Goal: Transaction & Acquisition: Obtain resource

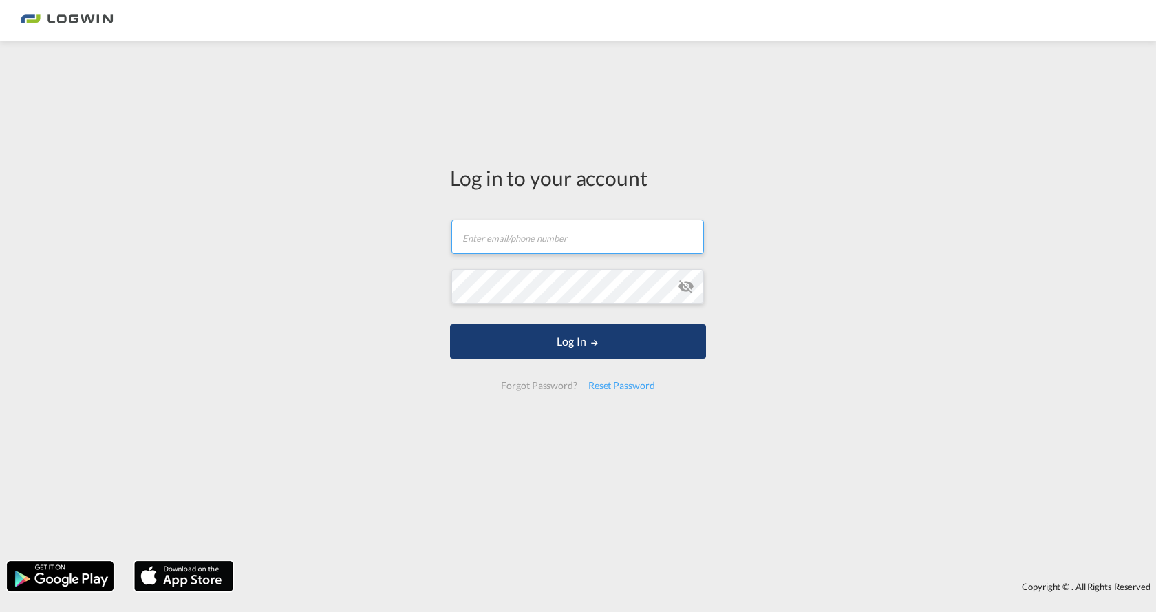
type input "[PERSON_NAME][EMAIL_ADDRESS][DOMAIN_NAME]"
click at [565, 344] on button "Log In" at bounding box center [578, 341] width 256 height 34
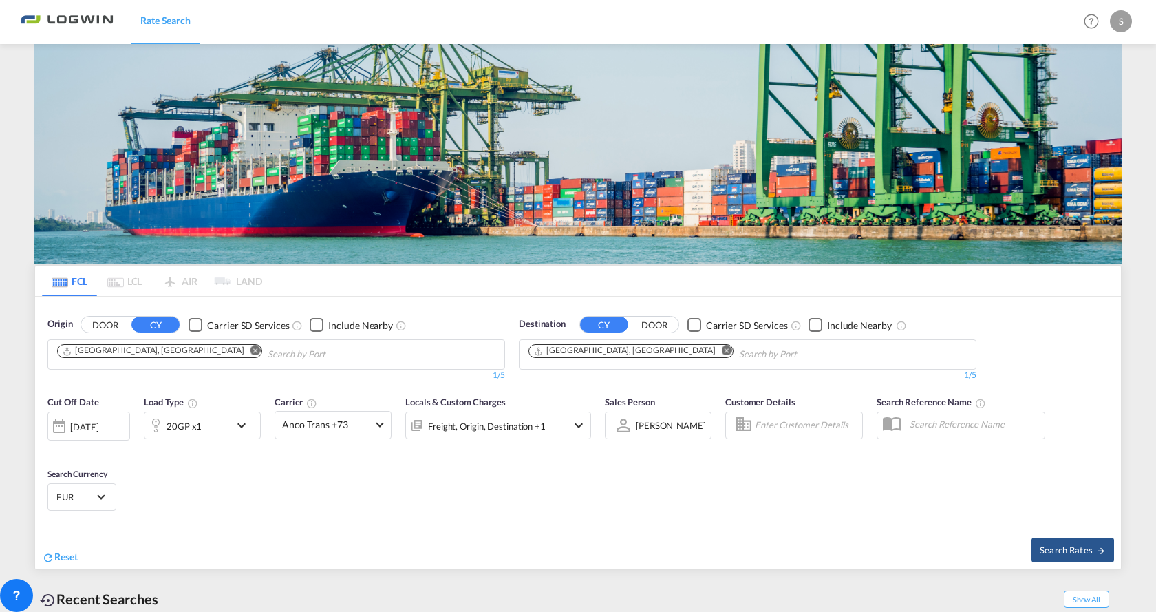
click at [235, 417] on md-icon "icon-chevron-down" at bounding box center [244, 425] width 23 height 17
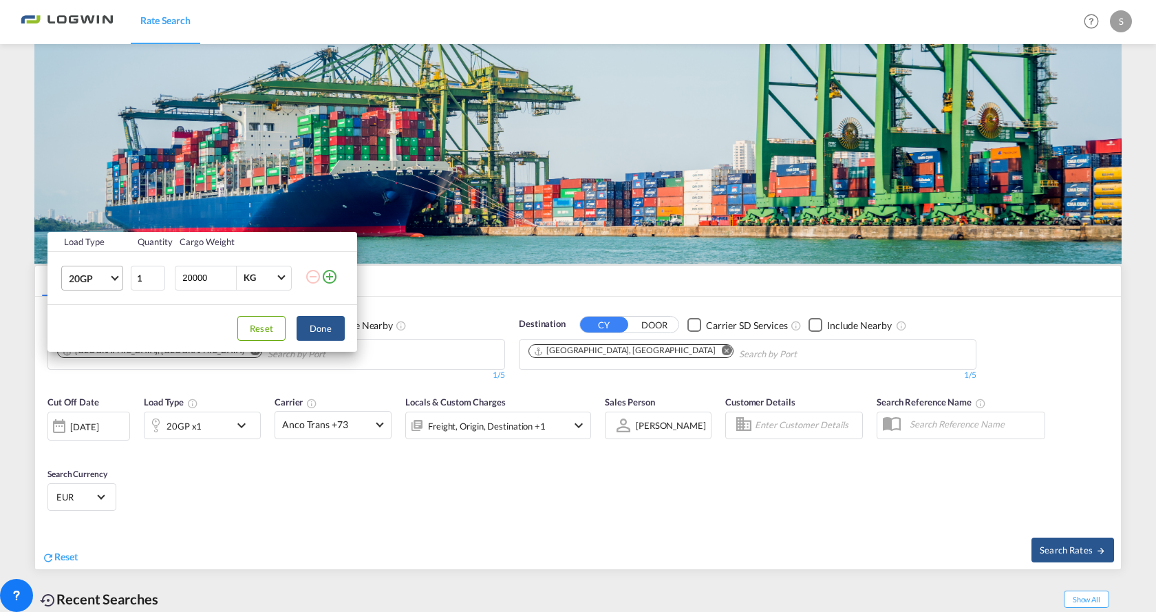
click at [119, 277] on md-select-value "20GP" at bounding box center [94, 277] width 55 height 23
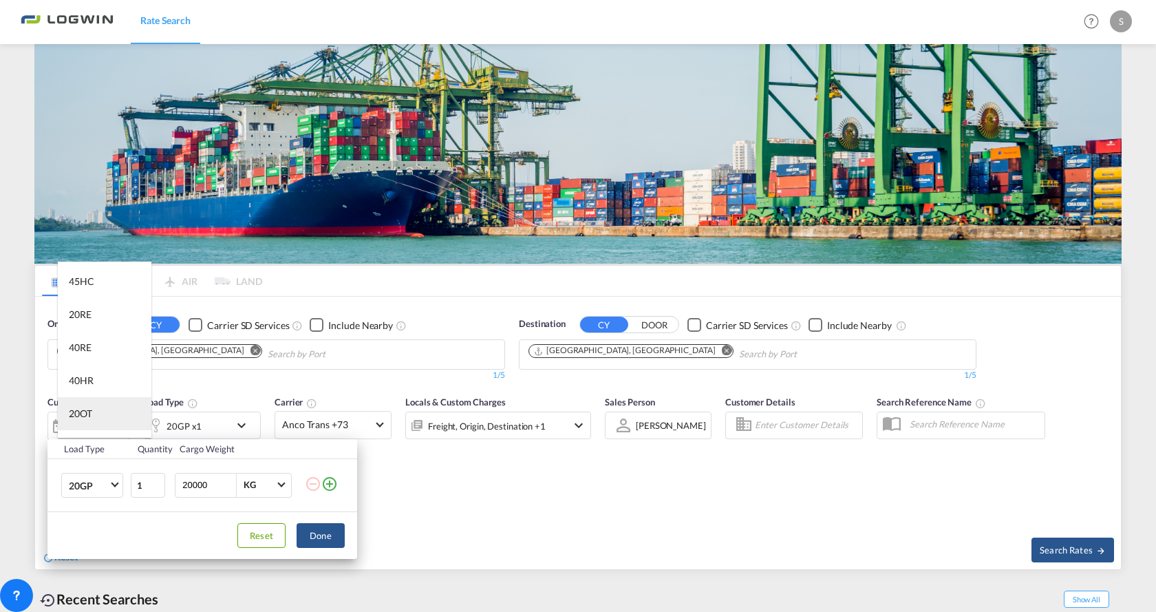
scroll to position [138, 0]
click at [87, 304] on div "40RE" at bounding box center [80, 306] width 23 height 14
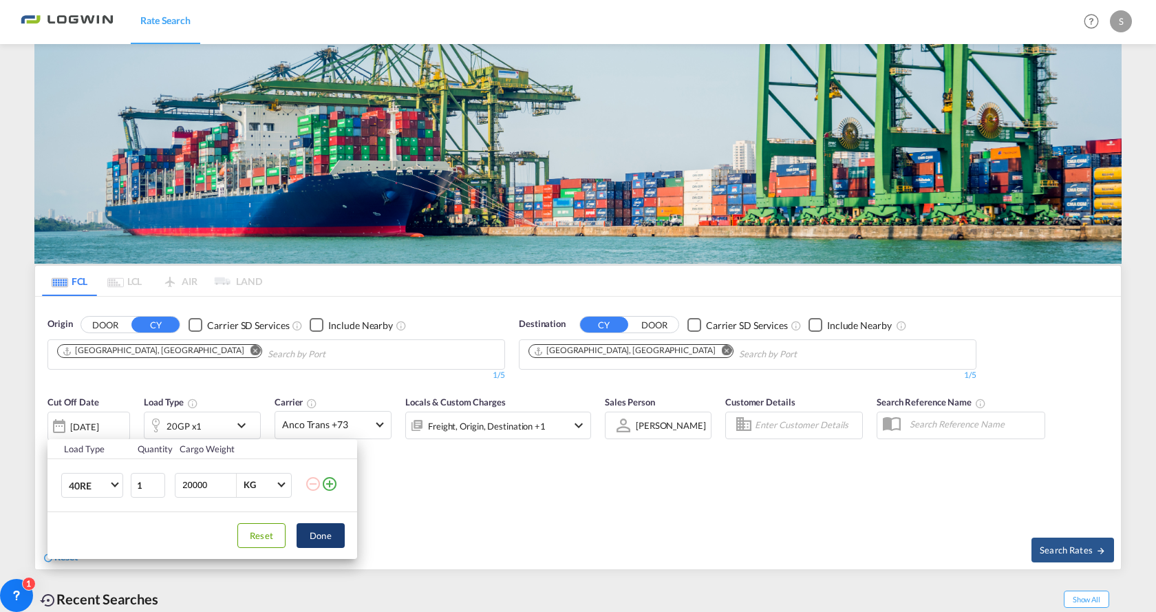
click at [310, 534] on button "Done" at bounding box center [321, 535] width 48 height 25
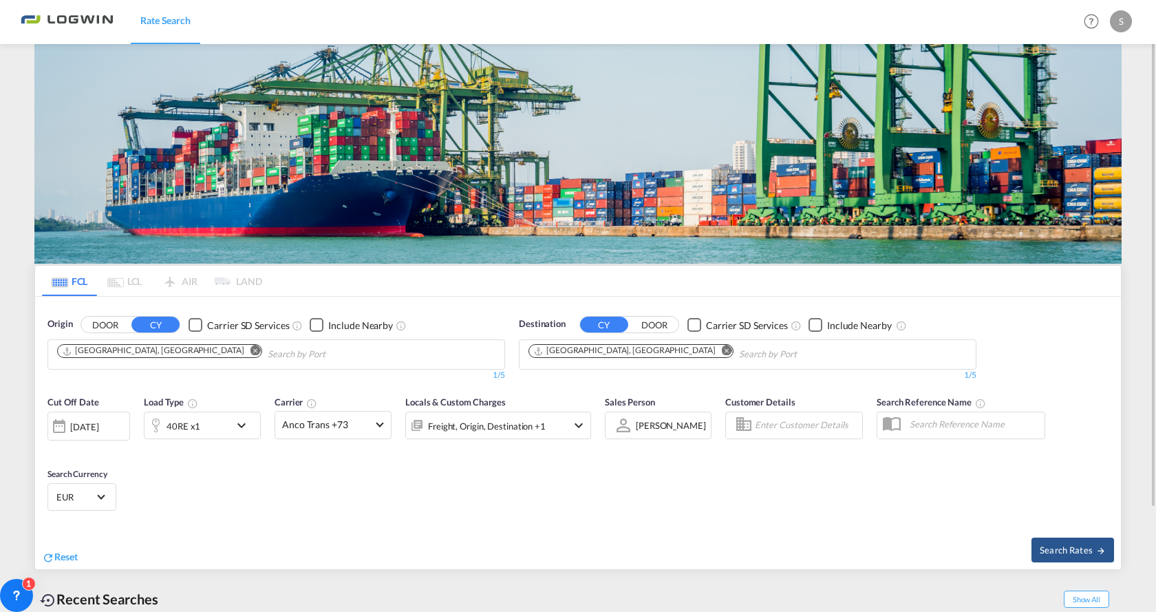
click at [722, 349] on md-icon "Remove" at bounding box center [727, 350] width 10 height 10
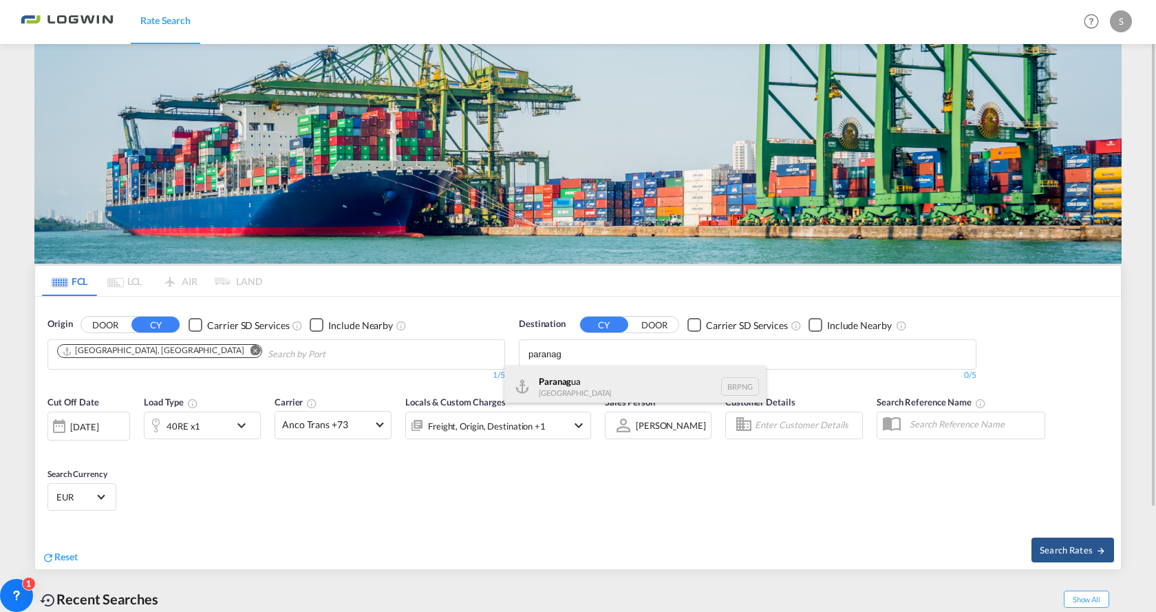
type input "paranag"
click at [562, 383] on div "Paranag ua [GEOGRAPHIC_DATA] BRPNG" at bounding box center [634, 385] width 261 height 41
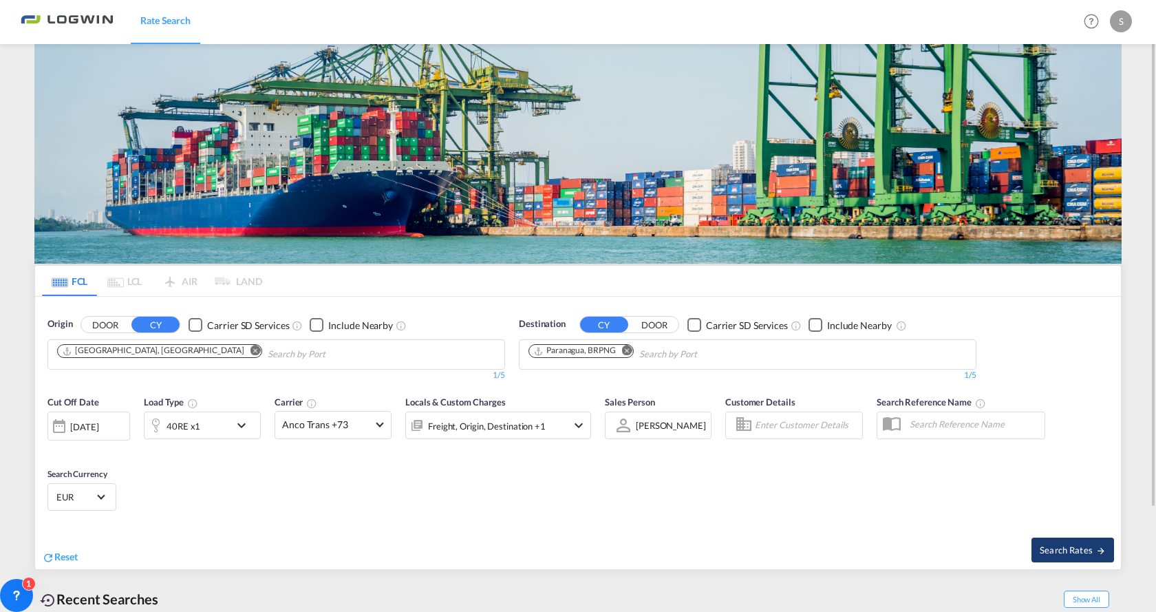
click at [1067, 555] on span "Search Rates" at bounding box center [1073, 549] width 66 height 11
type input "DEHAM to BRPNG / [DATE]"
click at [241, 425] on md-icon "icon-chevron-down" at bounding box center [244, 425] width 23 height 17
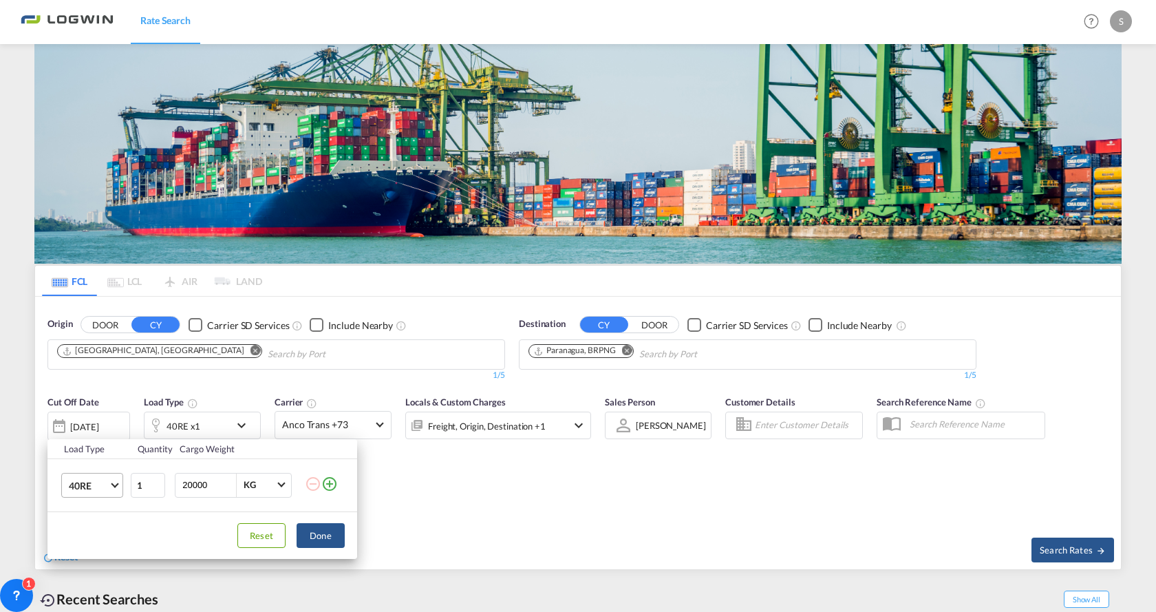
click at [110, 491] on md-select-value "40RE" at bounding box center [94, 484] width 55 height 23
click at [76, 475] on div "40HC" at bounding box center [81, 480] width 25 height 14
click at [325, 528] on button "Done" at bounding box center [321, 535] width 48 height 25
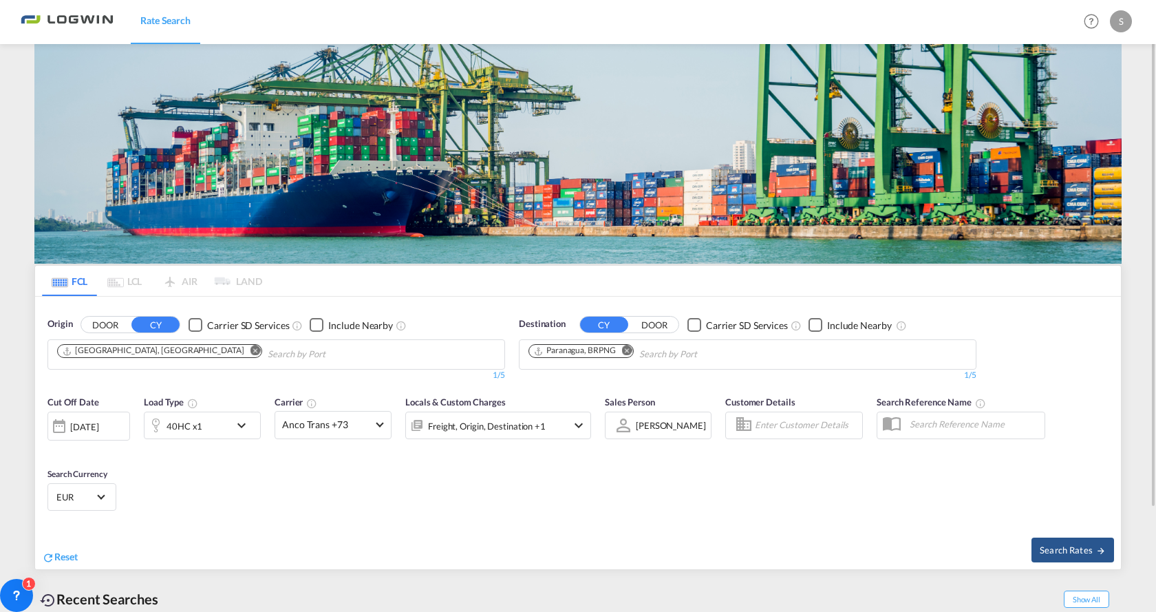
click at [627, 349] on md-icon "Remove" at bounding box center [627, 350] width 10 height 10
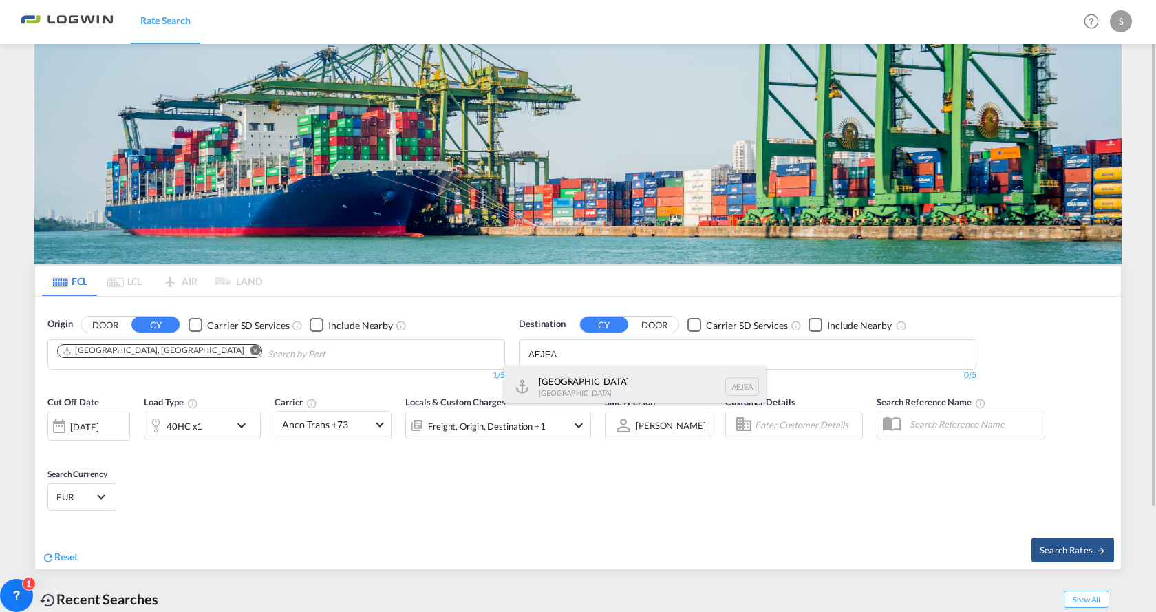
type input "AEJEA"
click at [576, 391] on div "[GEOGRAPHIC_DATA] [GEOGRAPHIC_DATA]" at bounding box center [634, 385] width 261 height 41
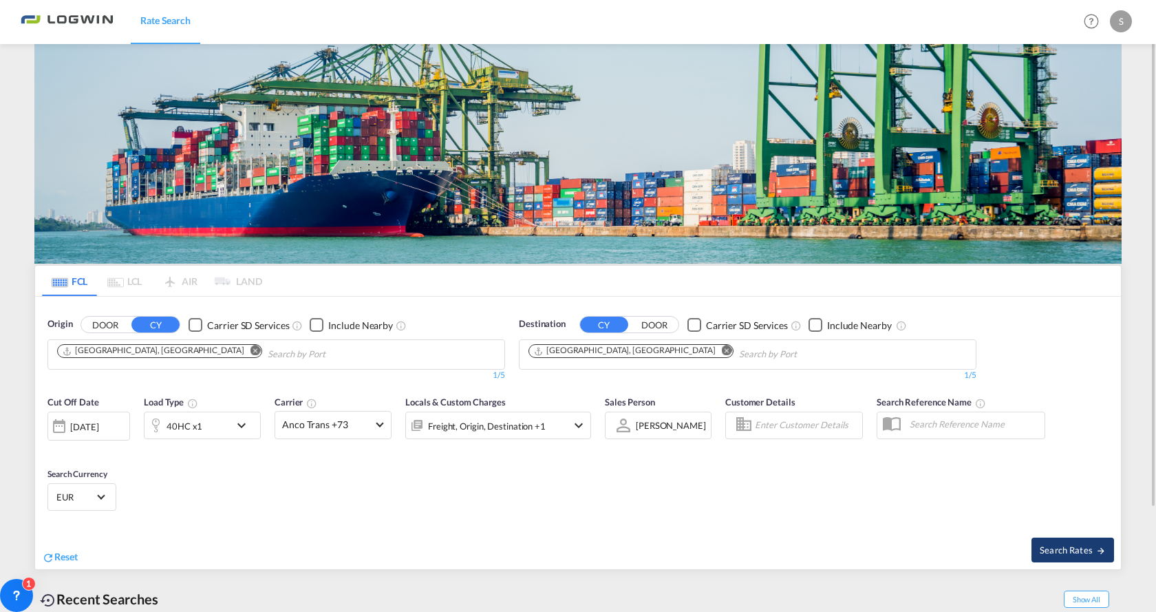
click at [1064, 549] on span "Search Rates" at bounding box center [1073, 549] width 66 height 11
type input "DEHAM to AEJEA / [DATE]"
